Goal: Ask a question

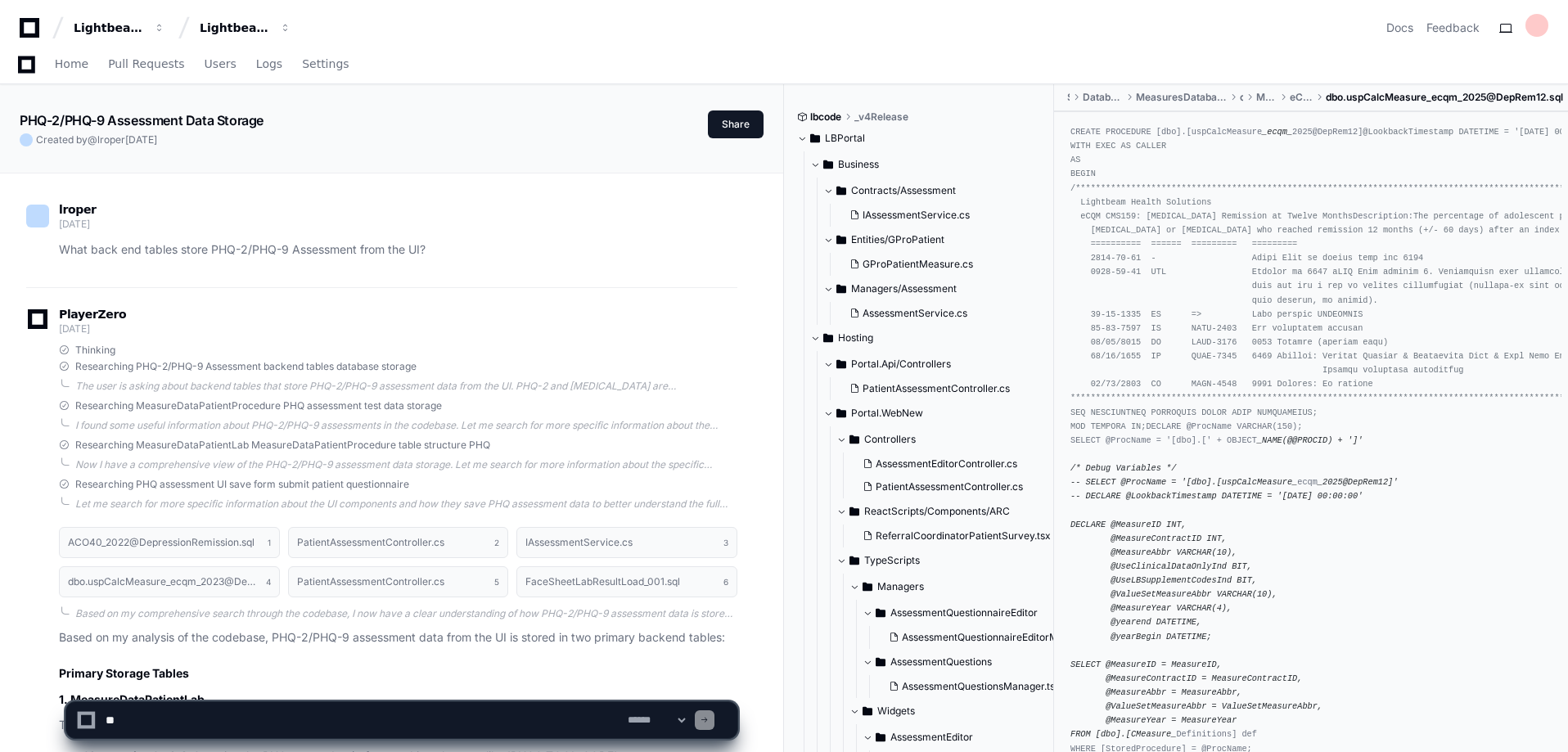
scroll to position [1015, 0]
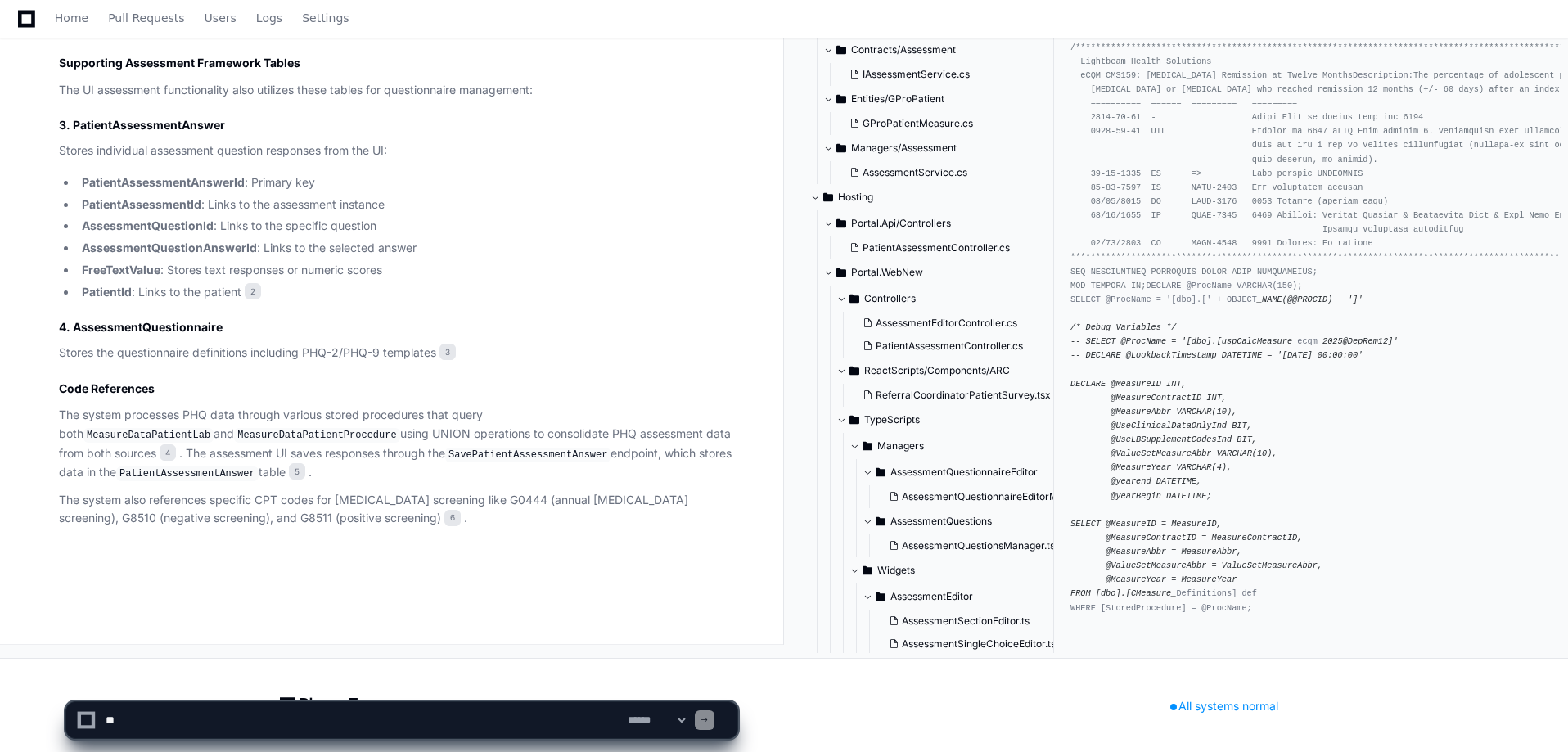
click at [105, 120] on h3 "3. PatientAssessmentAnswer" at bounding box center [398, 125] width 679 height 16
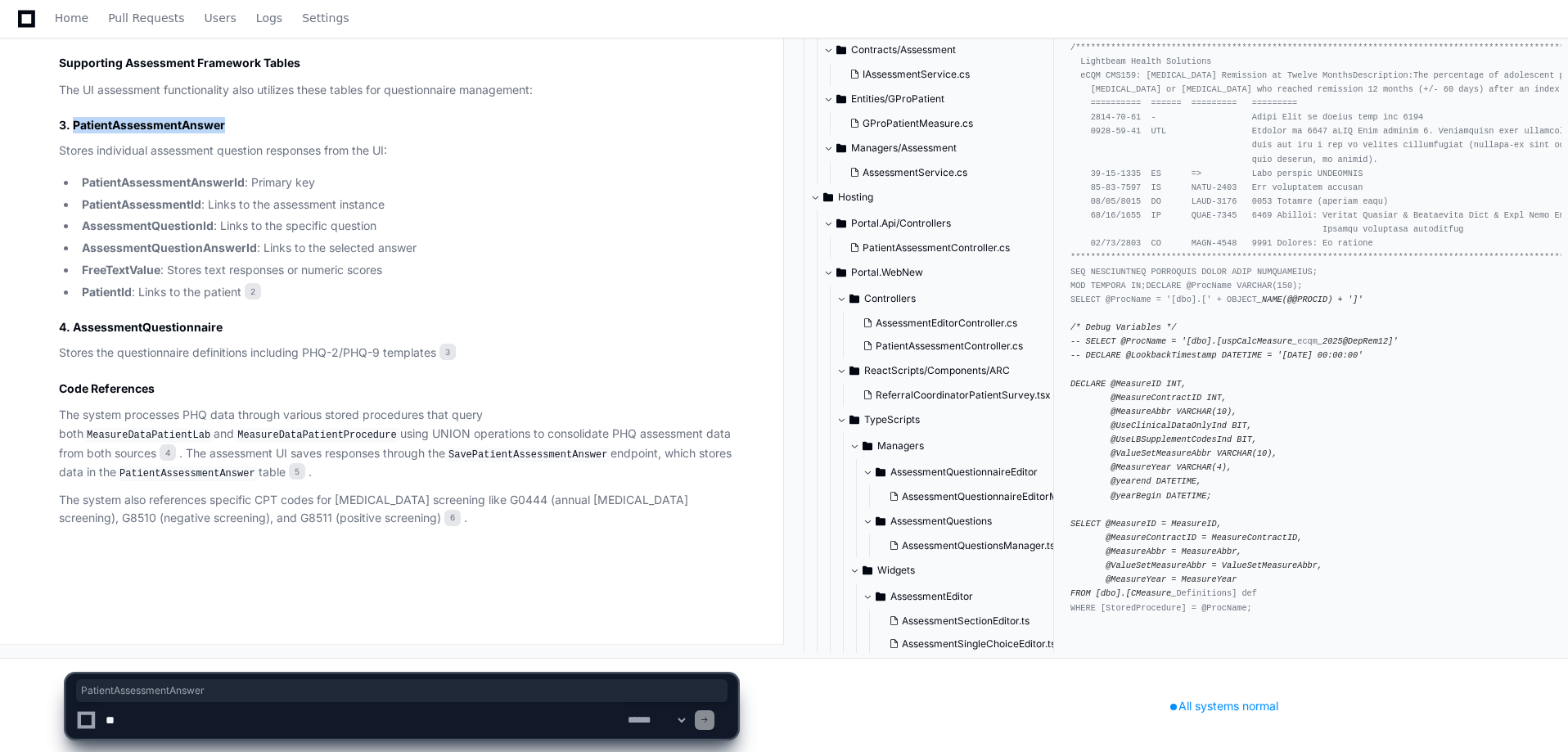
click at [105, 120] on h3 "3. PatientAssessmentAnswer" at bounding box center [398, 125] width 679 height 16
copy h3 "PatientAssessmentAnswer"
click at [191, 115] on article "Based on my analysis of the codebase, PHQ-2/PHQ-9 assessment data from the UI i…" at bounding box center [398, 70] width 679 height 915
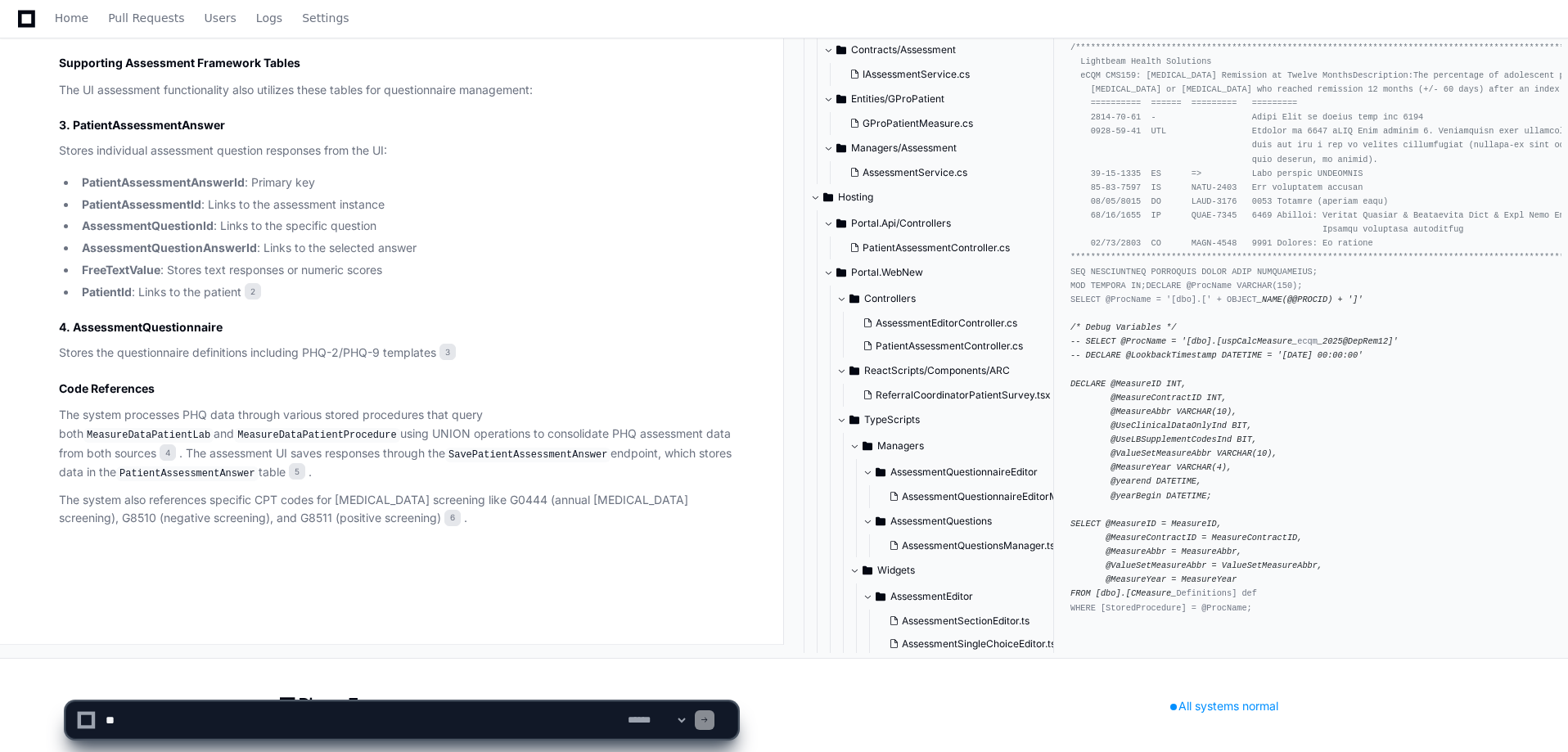
click at [184, 125] on h3 "3. PatientAssessmentAnswer" at bounding box center [398, 125] width 679 height 16
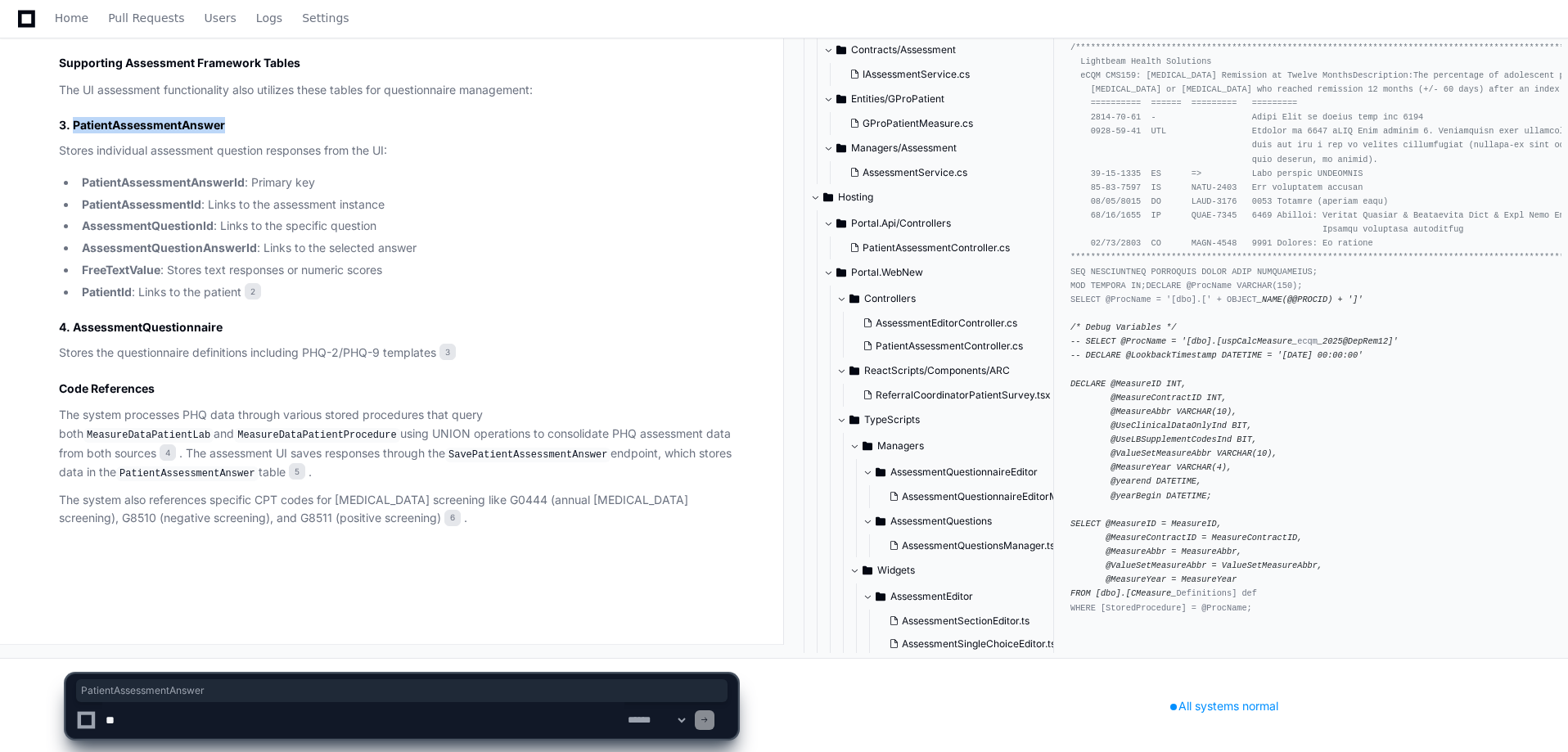
copy h3 "PatientAssessmentAnswer"
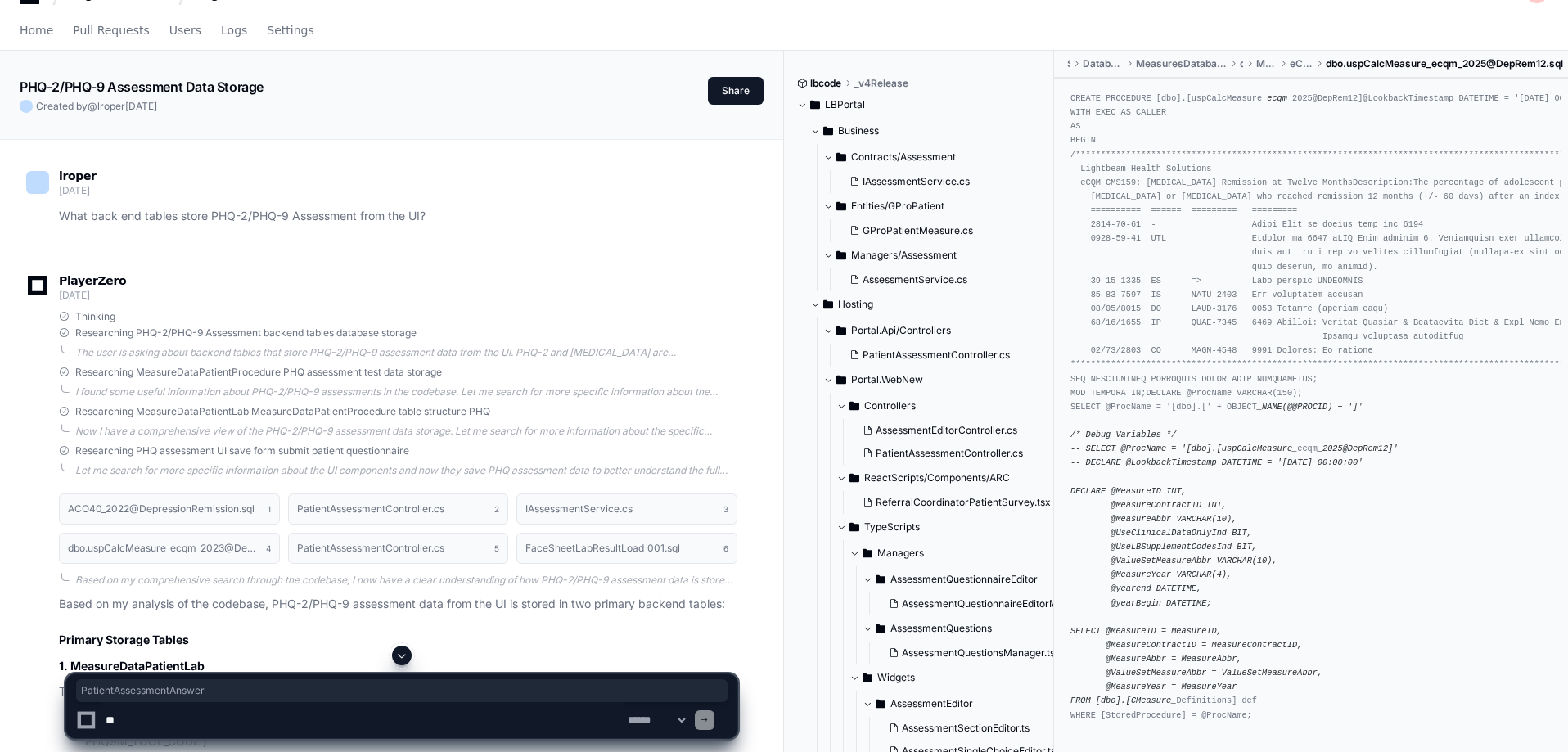
scroll to position [0, 0]
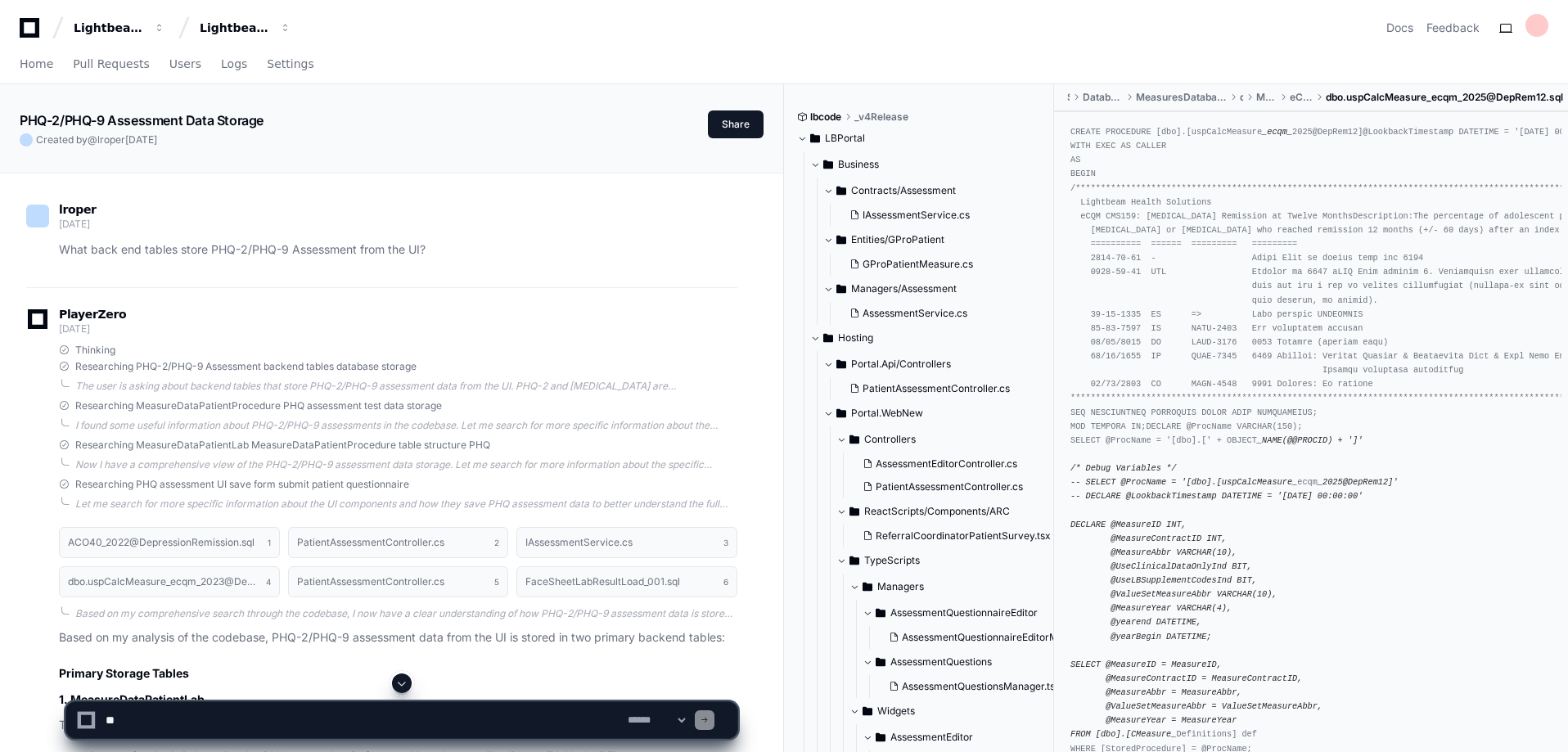
click at [223, 706] on textarea at bounding box center [363, 720] width 522 height 36
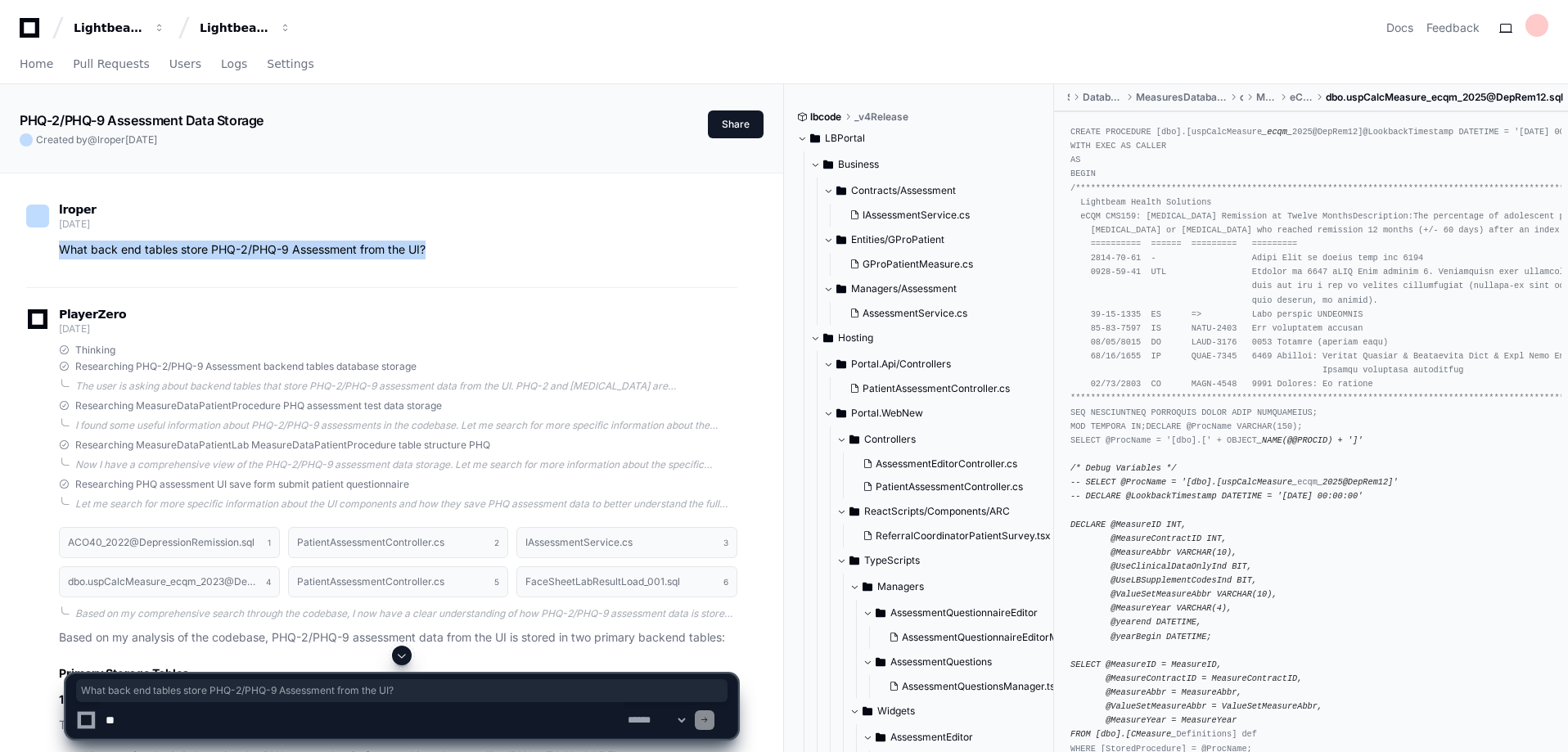
drag, startPoint x: 60, startPoint y: 250, endPoint x: 441, endPoint y: 248, distance: 381.0
click at [441, 248] on p "What back end tables store PHQ-2/PHQ-9 Assessment from the UI?" at bounding box center [398, 250] width 679 height 19
copy p "What back end tables store PHQ-2/PHQ-9 Assessment from the UI?"
click at [298, 711] on textarea at bounding box center [363, 720] width 522 height 36
paste textarea "**********"
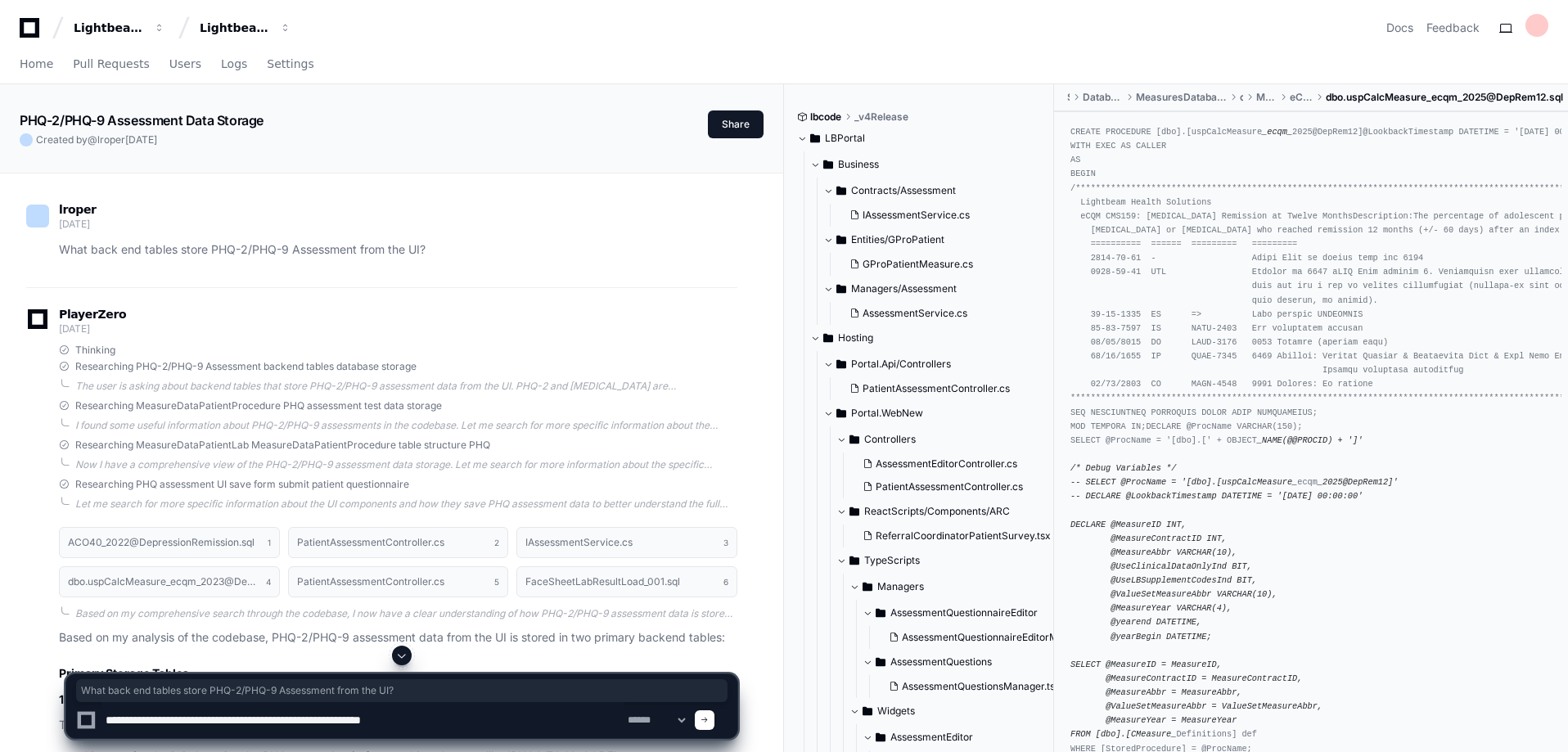
drag, startPoint x: 256, startPoint y: 721, endPoint x: 336, endPoint y: 719, distance: 80.0
click at [336, 719] on textarea at bounding box center [363, 720] width 522 height 36
type textarea "**********"
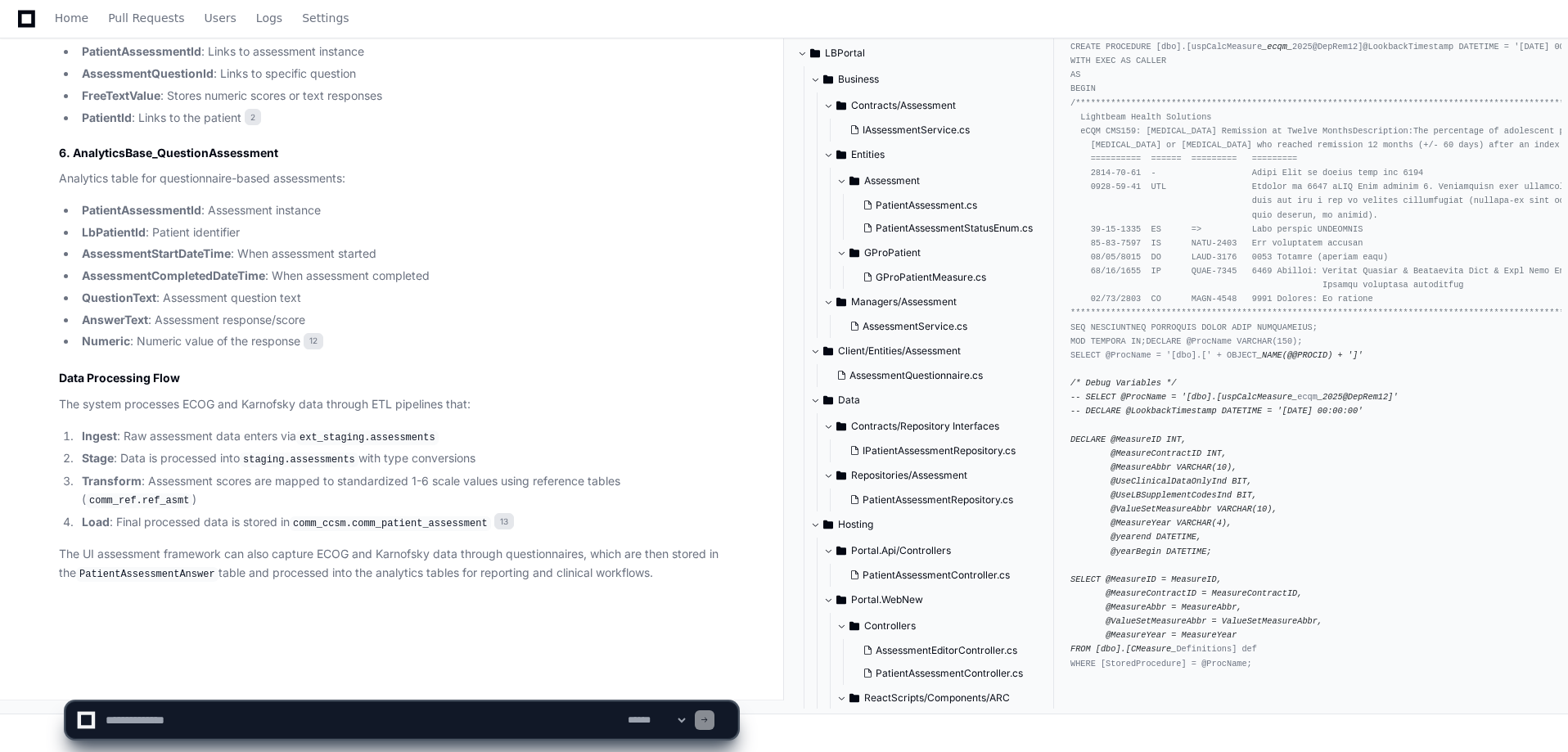
scroll to position [3325, 0]
